Goal: Task Accomplishment & Management: Use online tool/utility

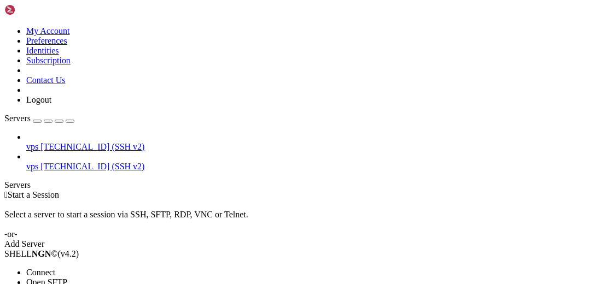
drag, startPoint x: 86, startPoint y: 108, endPoint x: 140, endPoint y: 102, distance: 53.9
click at [55, 268] on span "Connect" at bounding box center [40, 272] width 29 height 9
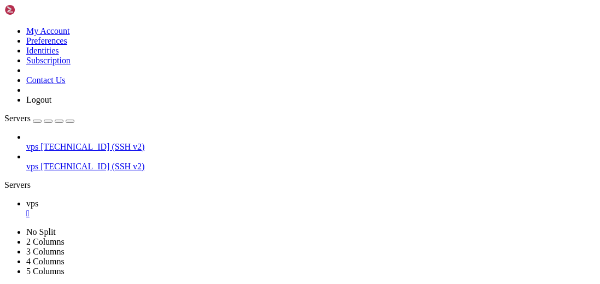
scroll to position [148, 0]
click at [181, 199] on link "vps " at bounding box center [311, 209] width 570 height 20
click at [175, 209] on div "" at bounding box center [311, 214] width 570 height 10
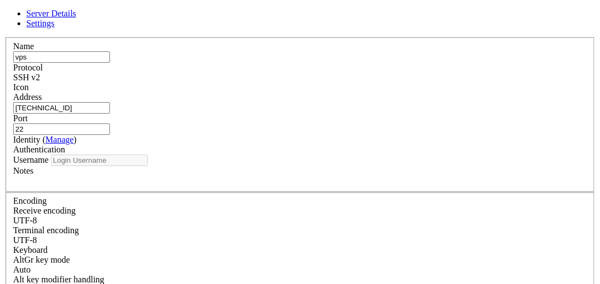
type input "root"
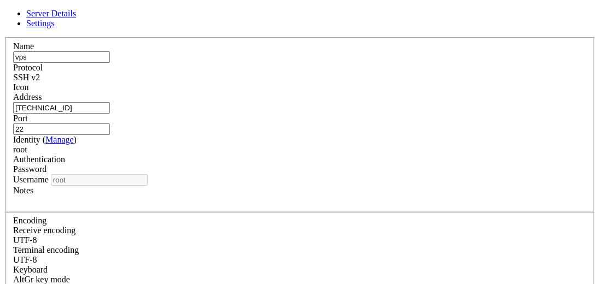
click at [110, 114] on input "23.160.56.27" at bounding box center [61, 107] width 97 height 11
type input "23.160.56.4"
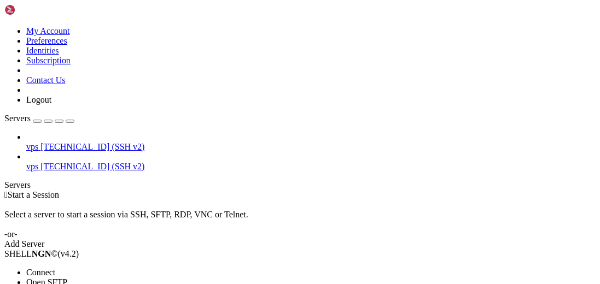
drag, startPoint x: 89, startPoint y: 104, endPoint x: 106, endPoint y: 103, distance: 17.5
click at [55, 268] on span "Connect" at bounding box center [40, 272] width 29 height 9
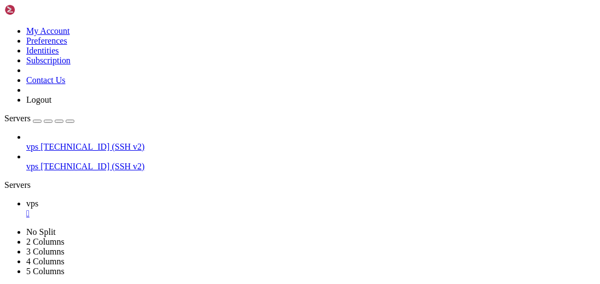
scroll to position [443, 0]
